Goal: Task Accomplishment & Management: Manage account settings

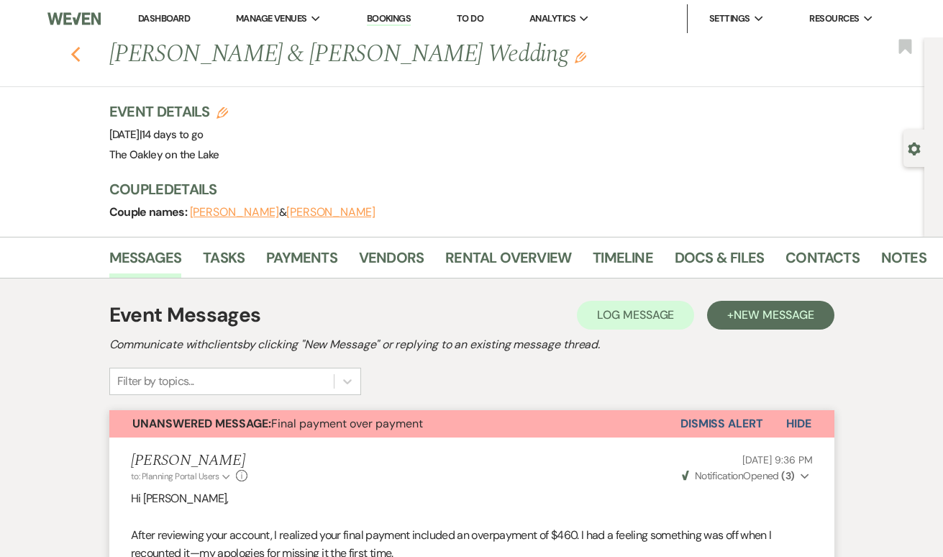
click at [81, 55] on icon "Previous" at bounding box center [75, 54] width 11 height 17
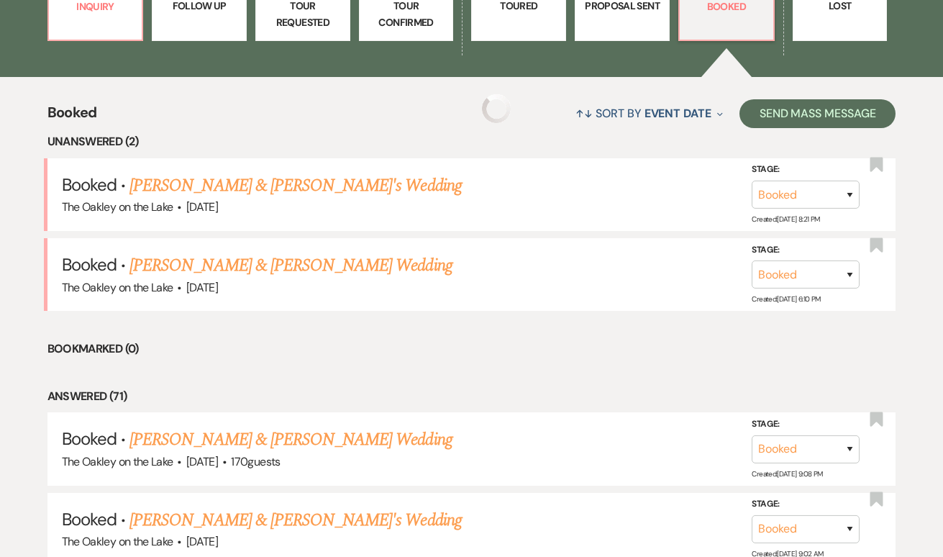
click at [173, 13] on p "Follow Up" at bounding box center [199, 6] width 76 height 16
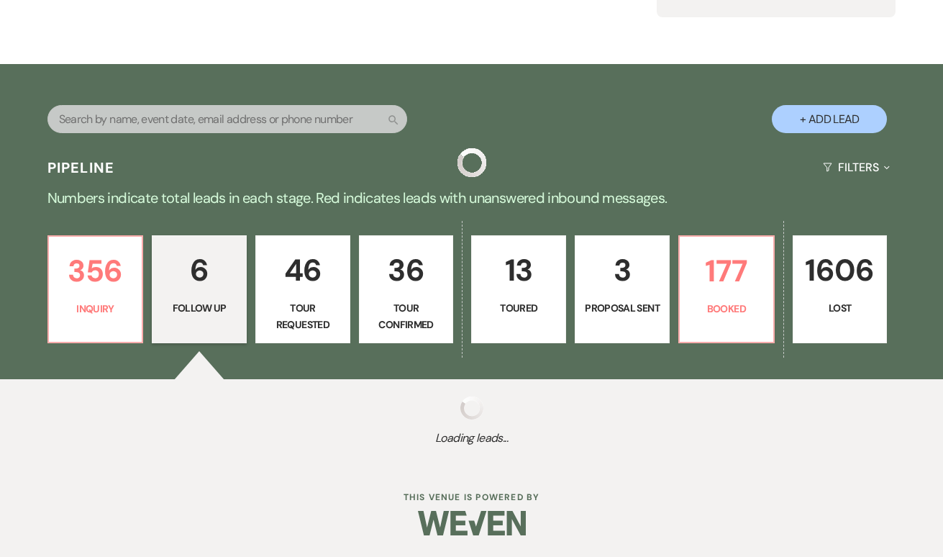
scroll to position [177, 0]
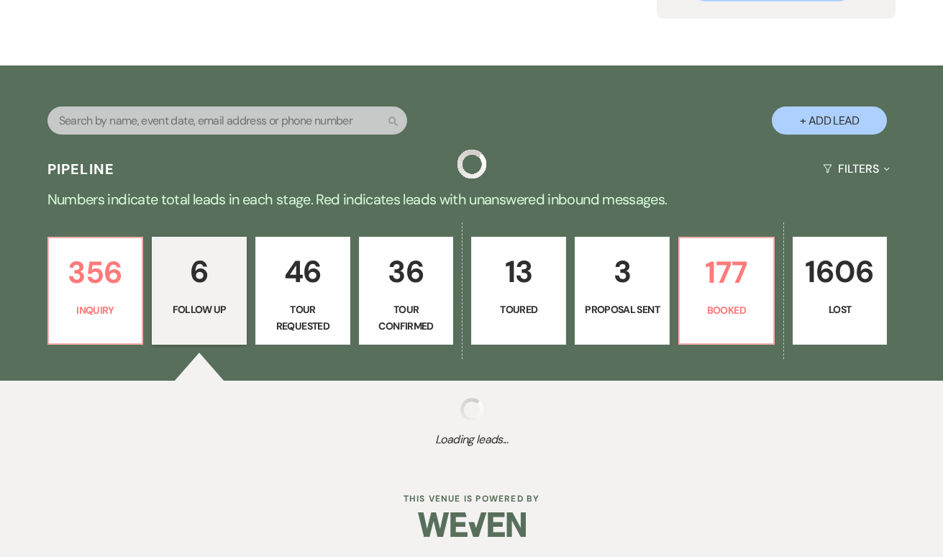
select select "9"
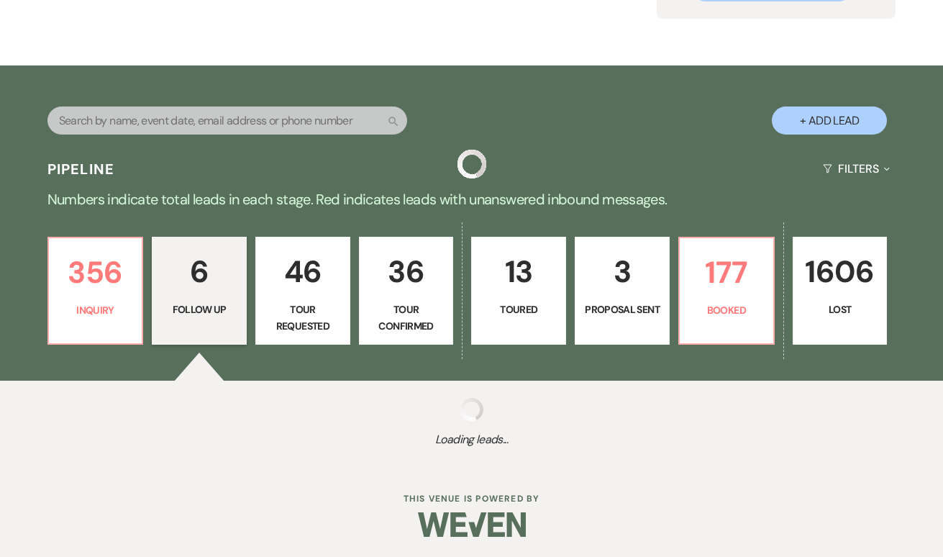
select select "9"
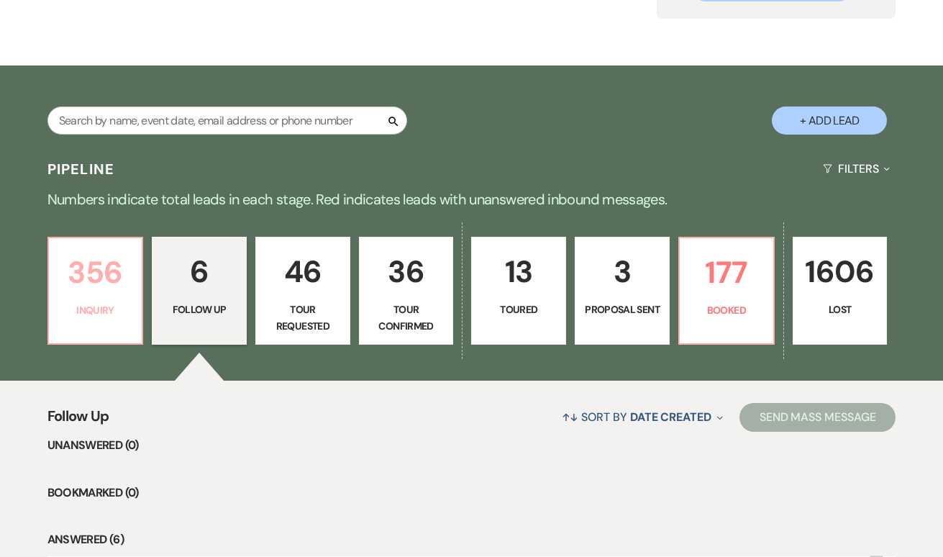
click at [95, 301] on link "356 Inquiry" at bounding box center [95, 291] width 96 height 108
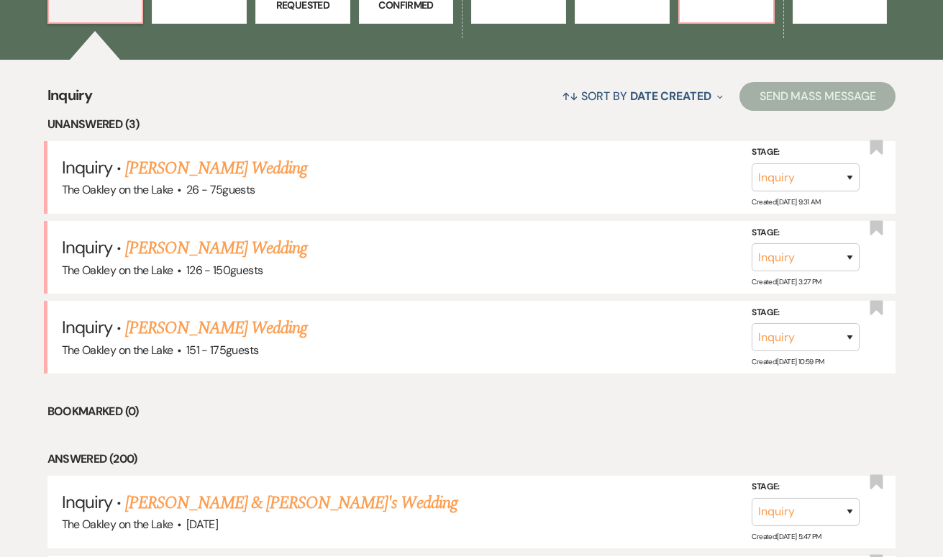
scroll to position [477, 0]
